Goal: Download file/media

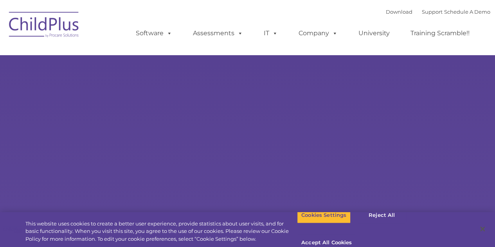
select select "MEDIUM"
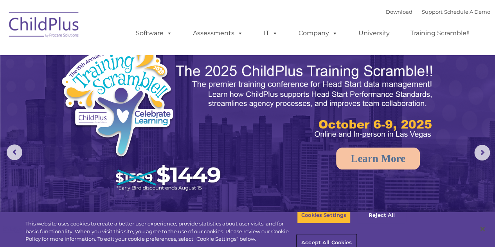
click at [356, 235] on button "Accept All Cookies" at bounding box center [326, 243] width 59 height 16
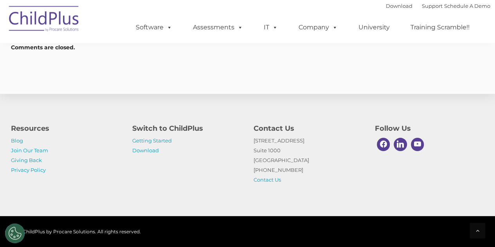
scroll to position [1207, 0]
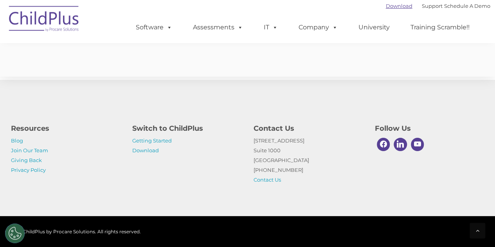
click at [386, 6] on link "Download" at bounding box center [399, 6] width 27 height 6
